Goal: Task Accomplishment & Management: Use online tool/utility

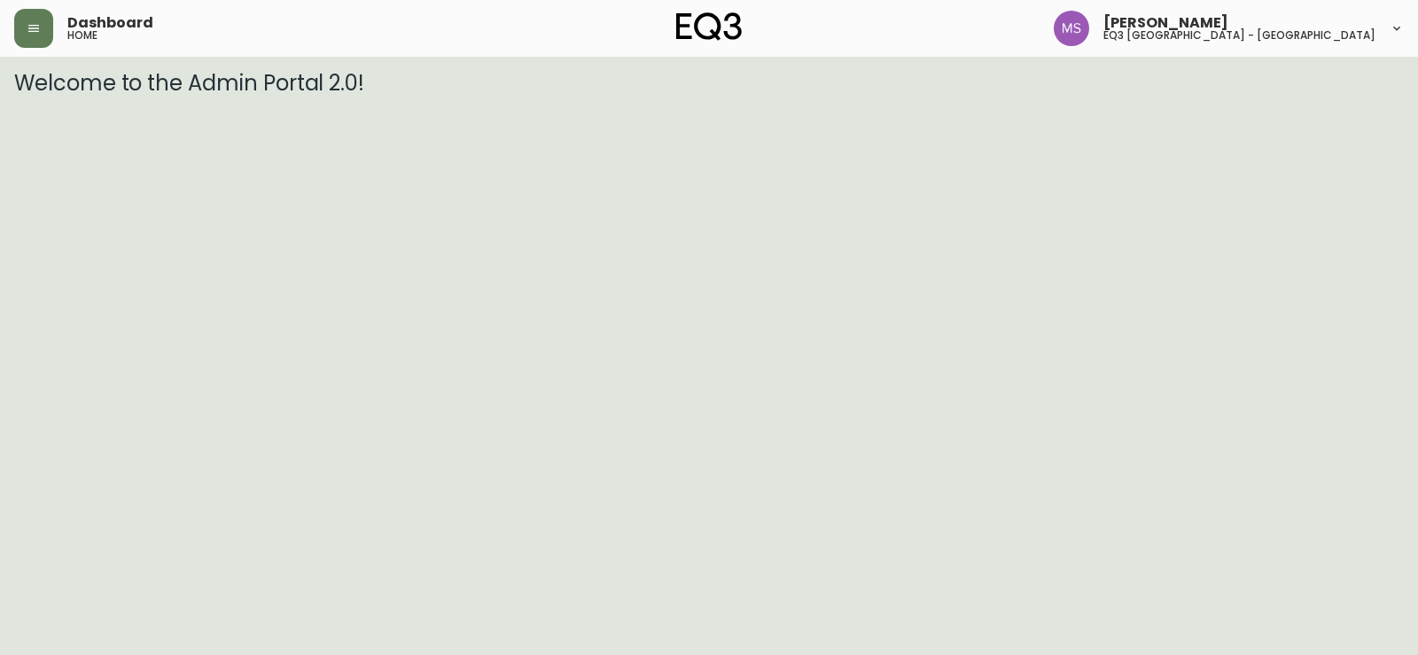
drag, startPoint x: 63, startPoint y: 415, endPoint x: 91, endPoint y: 362, distance: 60.3
click at [65, 96] on html "Dashboard home [PERSON_NAME] eq3 [GEOGRAPHIC_DATA] - st laurent Welcome to the …" at bounding box center [709, 48] width 1418 height 96
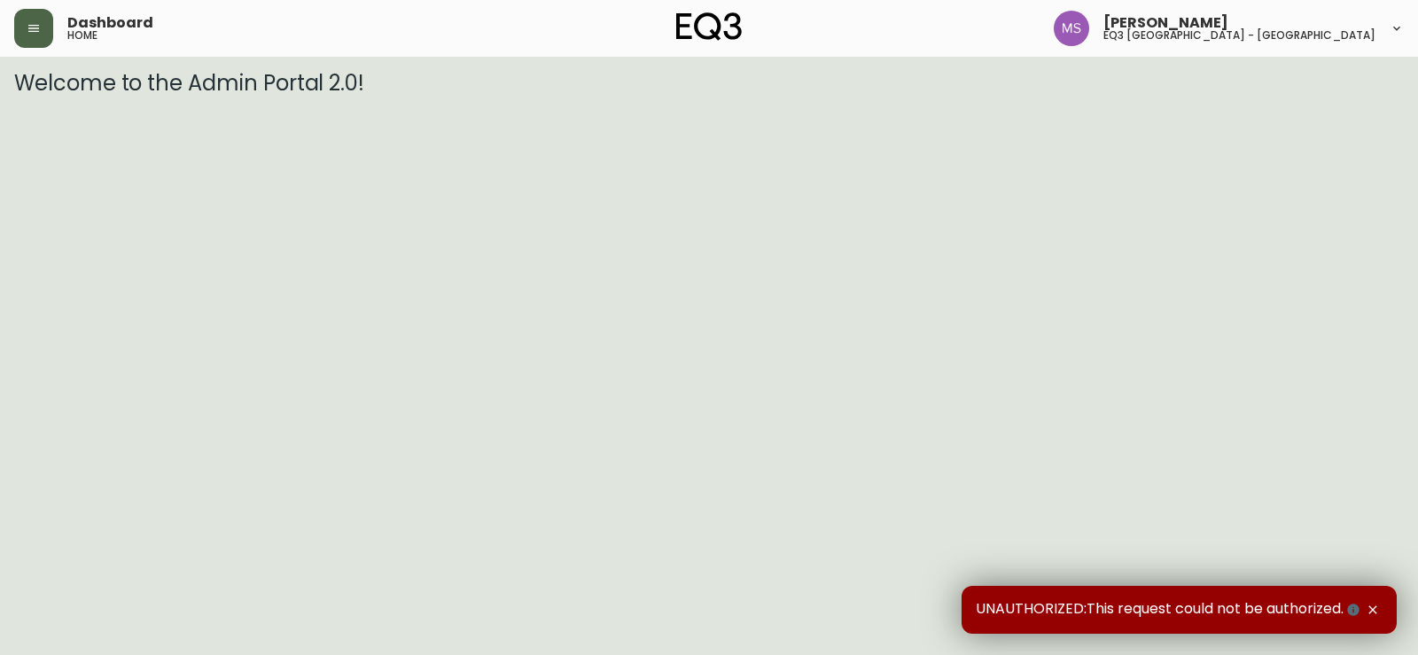
click at [38, 27] on icon "button" at bounding box center [34, 28] width 14 height 14
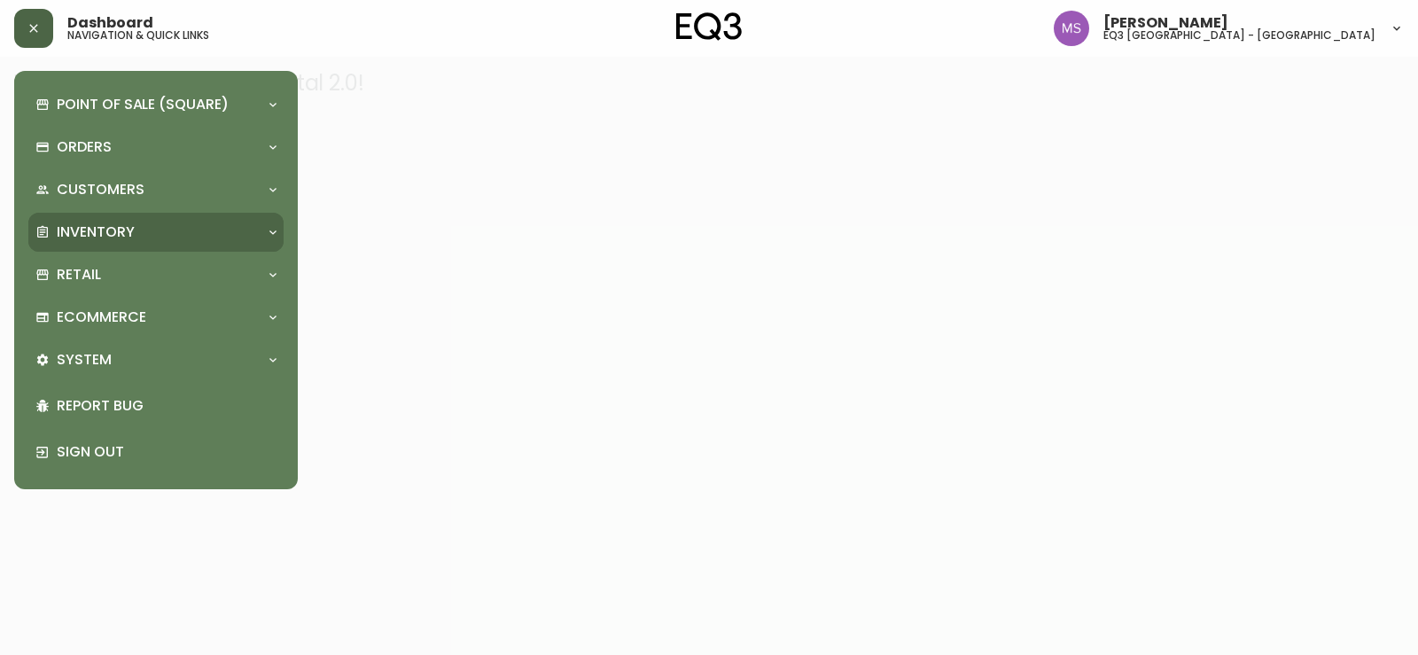
click at [125, 229] on p "Inventory" at bounding box center [96, 233] width 78 height 20
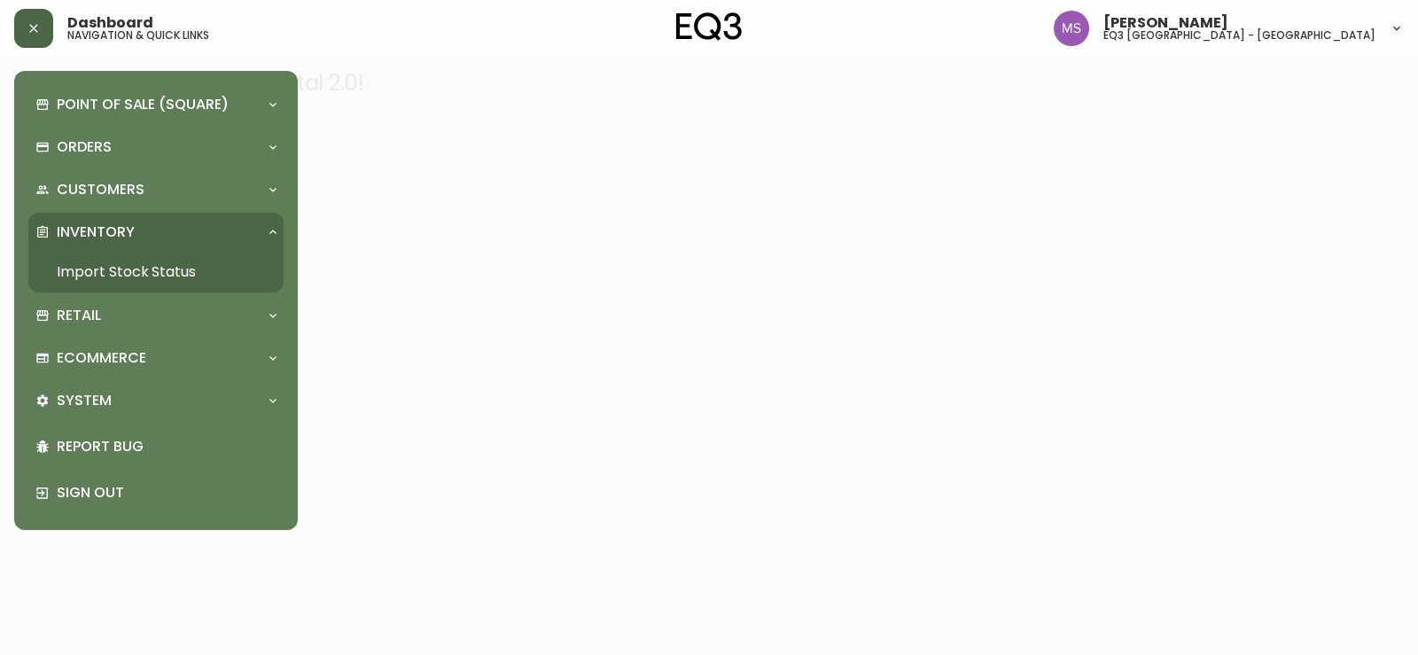
click at [115, 268] on link "Import Stock Status" at bounding box center [155, 272] width 255 height 41
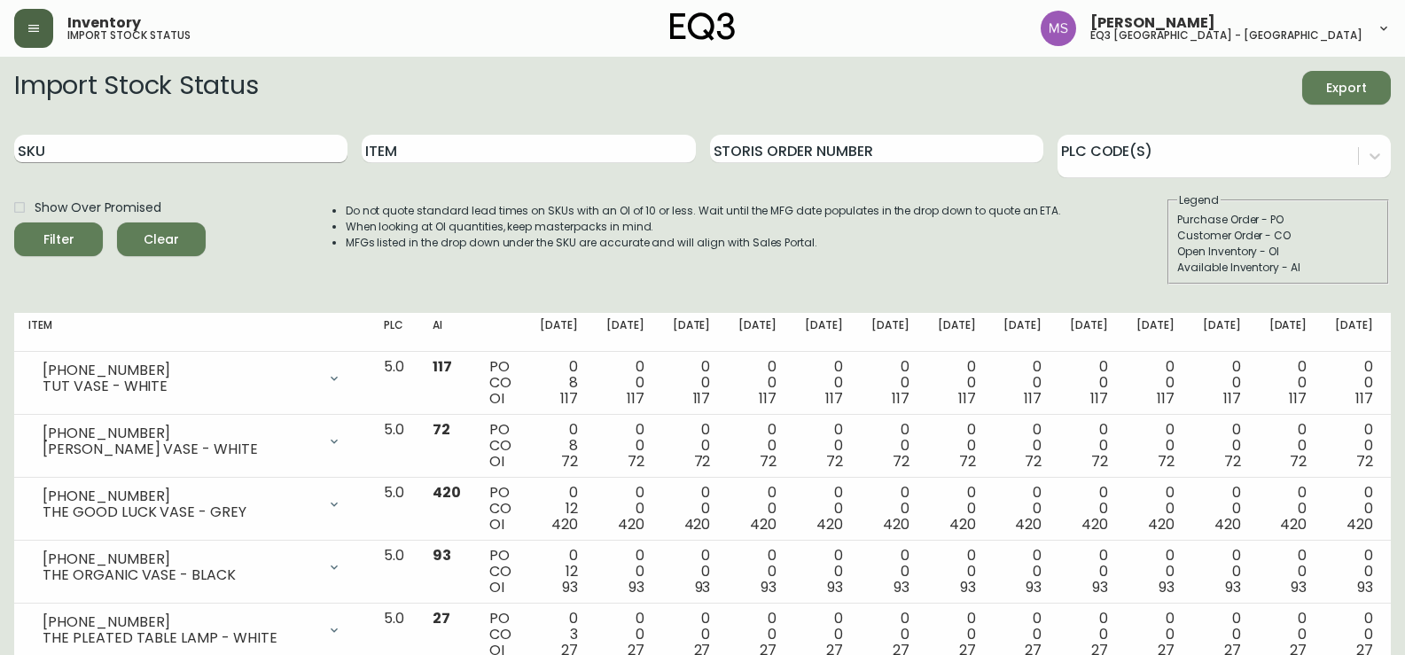
click at [50, 147] on input "SKU" at bounding box center [180, 149] width 333 height 28
paste input "[PHONE_NUMBER]"
type input "[PHONE_NUMBER]"
click at [37, 229] on span "Filter" at bounding box center [58, 240] width 60 height 22
